Goal: Information Seeking & Learning: Learn about a topic

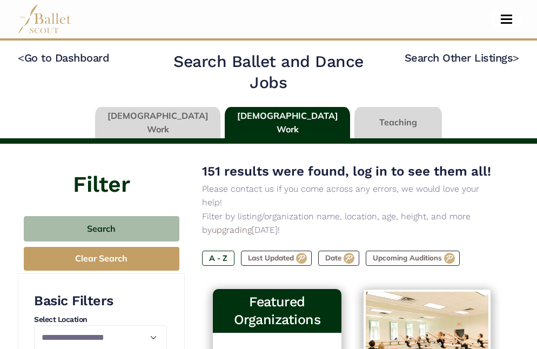
click at [504, 19] on span "Toggle navigation" at bounding box center [506, 19] width 11 height 2
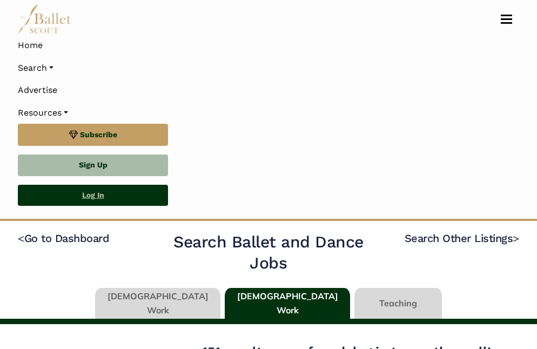
click at [87, 193] on link "Log In" at bounding box center [93, 196] width 150 height 22
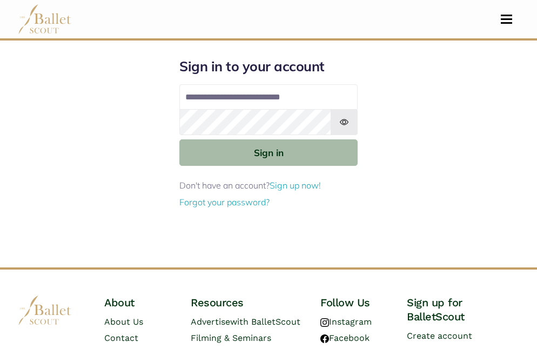
type input "**********"
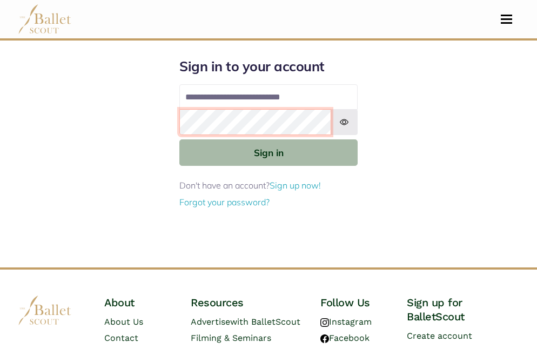
click at [179, 139] on button "Sign in" at bounding box center [268, 152] width 178 height 26
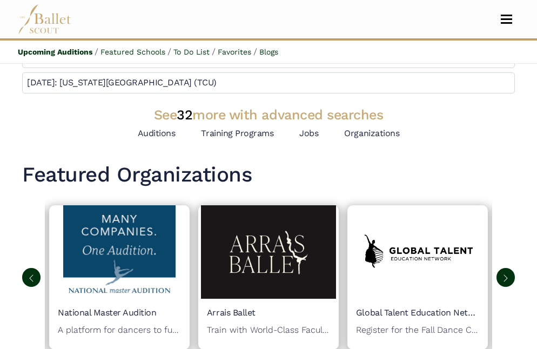
scroll to position [46, 0]
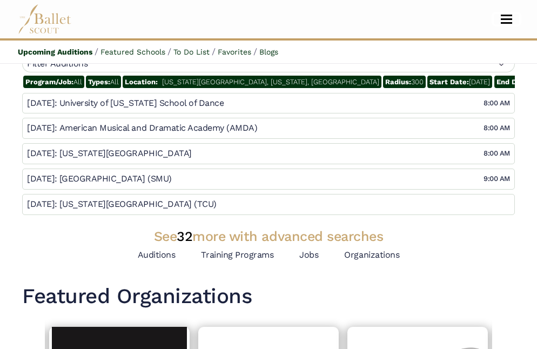
click at [510, 20] on button "Toggle navigation" at bounding box center [506, 19] width 25 height 10
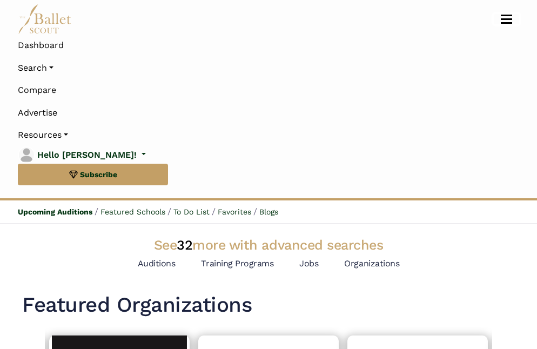
scroll to position [206, 0]
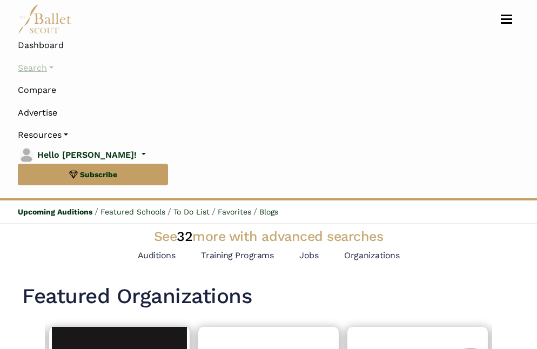
click at [54, 68] on link "Search" at bounding box center [269, 68] width 502 height 23
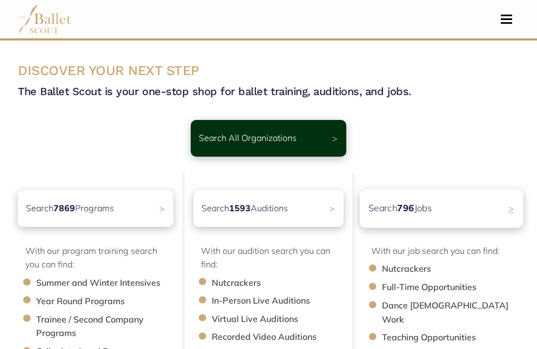
click at [457, 216] on div "Search 796 Jobs >" at bounding box center [441, 208] width 163 height 38
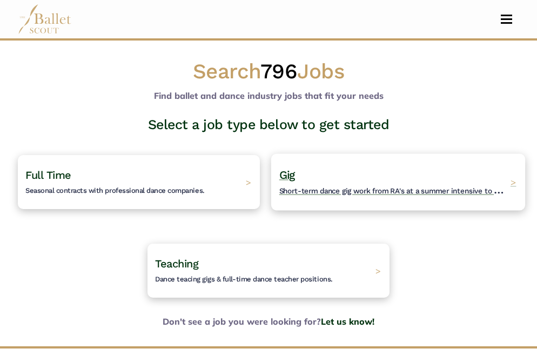
click at [401, 178] on h4 "Gig Short-term dance gig work from RA's at a summer intensive to Nutcracker gue…" at bounding box center [392, 183] width 226 height 30
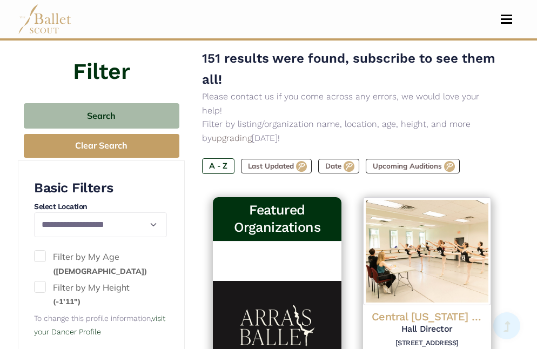
scroll to position [112, 0]
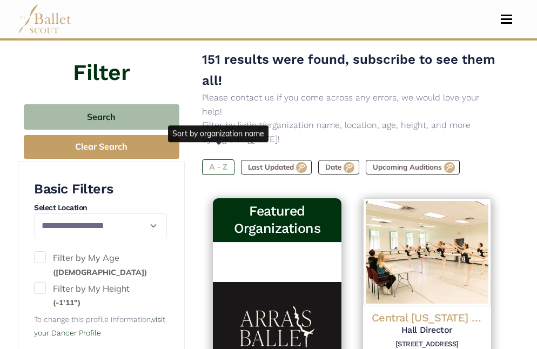
click at [214, 159] on label "A - Z" at bounding box center [218, 166] width 32 height 15
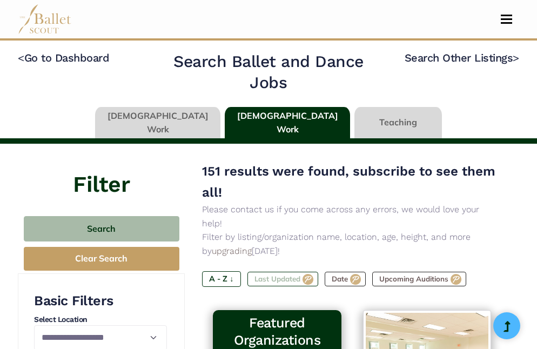
click at [293, 272] on label "Last Updated" at bounding box center [283, 279] width 71 height 15
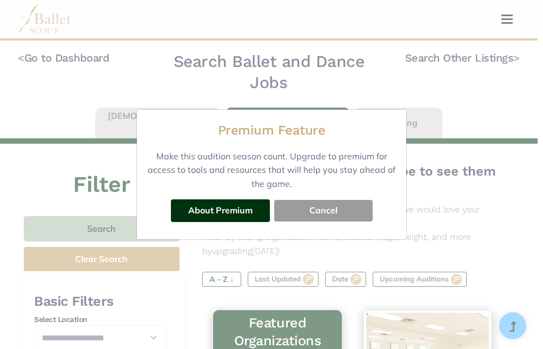
click at [337, 217] on button "Cancel" at bounding box center [323, 211] width 98 height 22
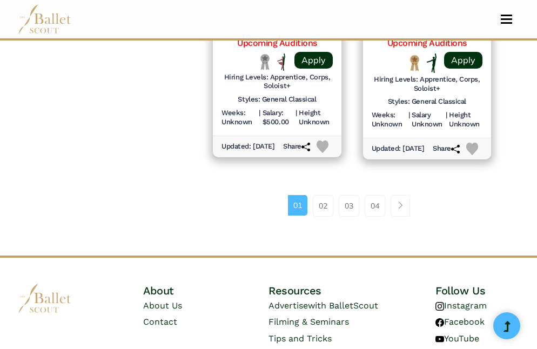
scroll to position [1706, 0]
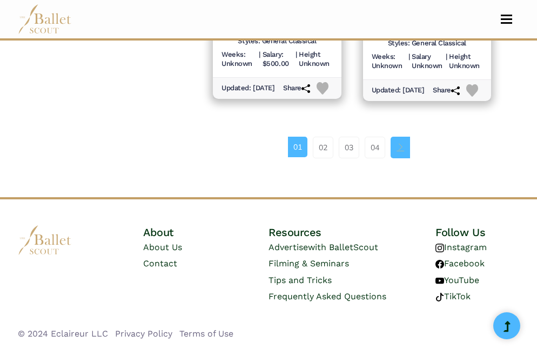
click at [402, 145] on span "Page navigation example" at bounding box center [401, 147] width 8 height 8
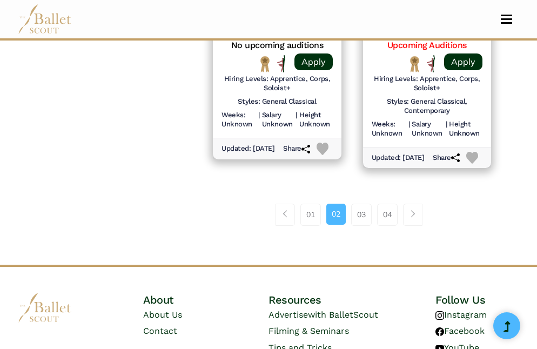
scroll to position [1722, 0]
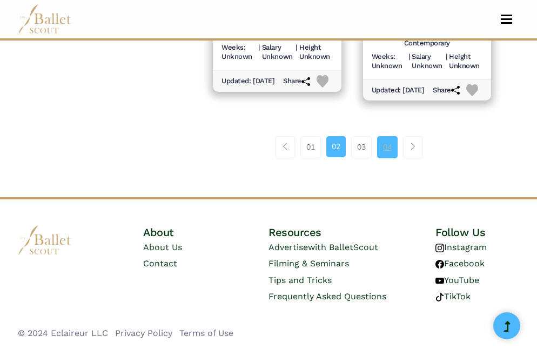
click at [393, 148] on link "04" at bounding box center [387, 147] width 21 height 22
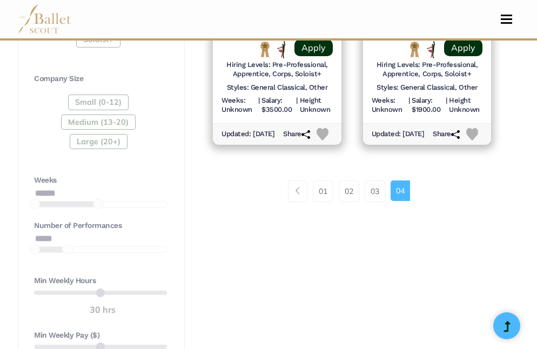
scroll to position [674, 0]
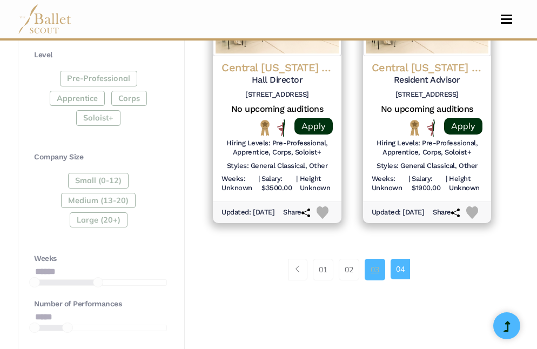
click at [377, 267] on link "03" at bounding box center [375, 270] width 21 height 22
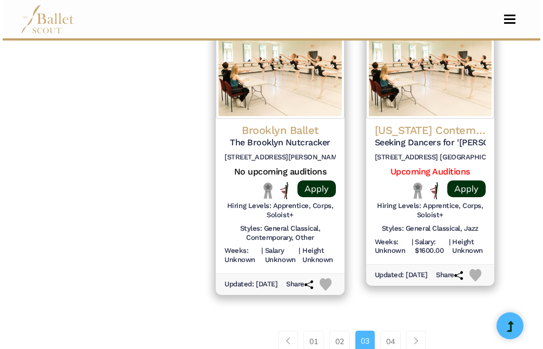
scroll to position [1508, 0]
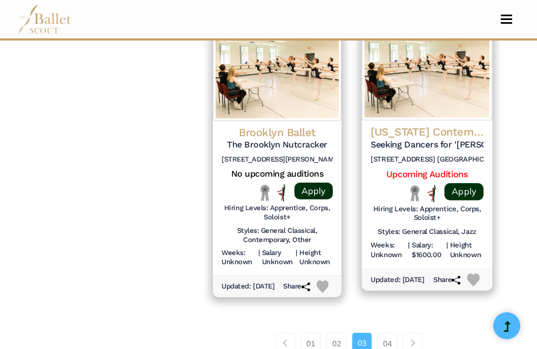
click at [432, 139] on h4 "[US_STATE] Contemporary Ballet" at bounding box center [427, 132] width 113 height 15
